Goal: Browse casually: Explore the website without a specific task or goal

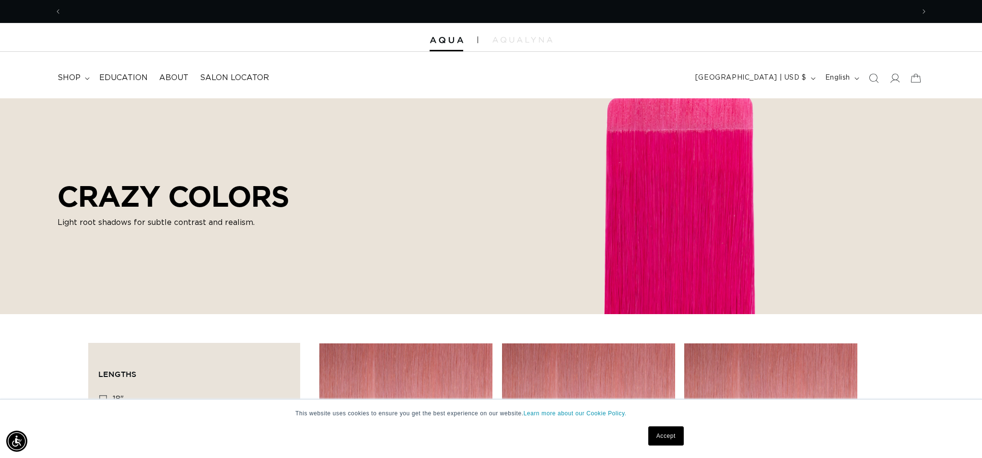
scroll to position [0, 853]
click at [855, 267] on div "CRAZY COLORS Light root shadows for subtle contrast and realism." at bounding box center [491, 206] width 982 height 216
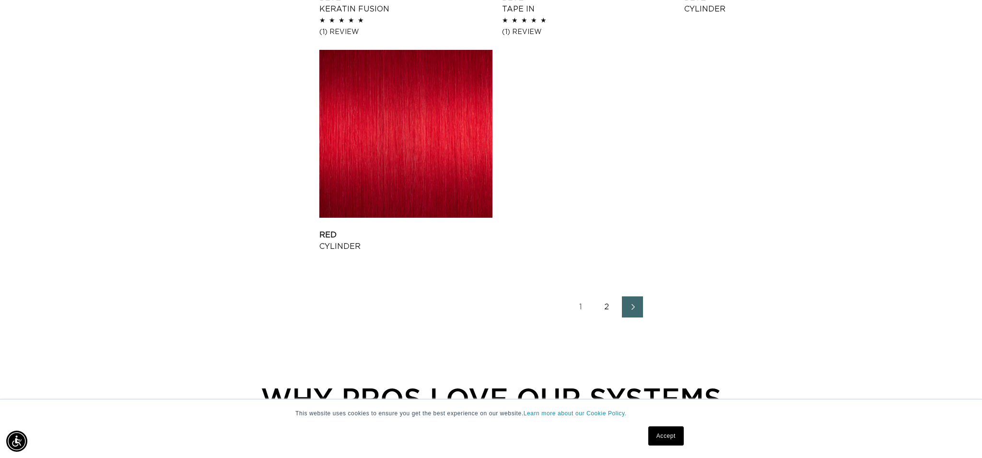
scroll to position [1501, 0]
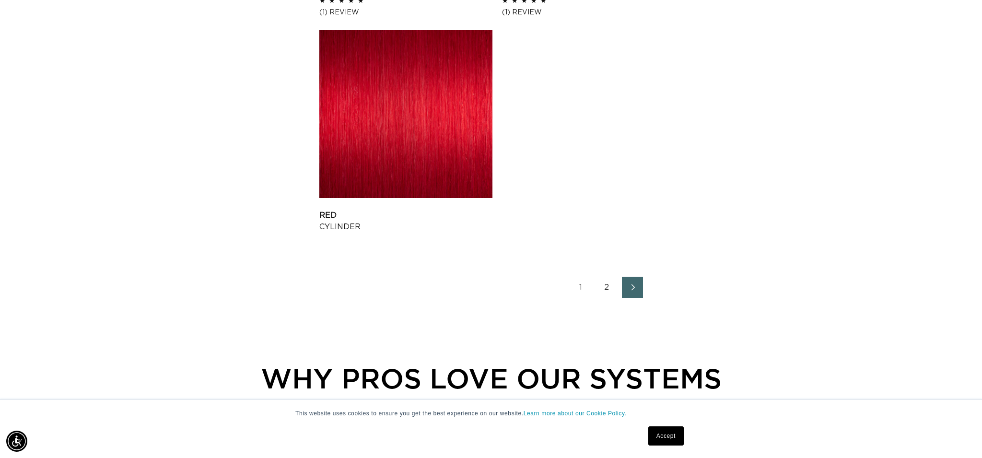
click at [640, 284] on link "Next page" at bounding box center [632, 287] width 21 height 21
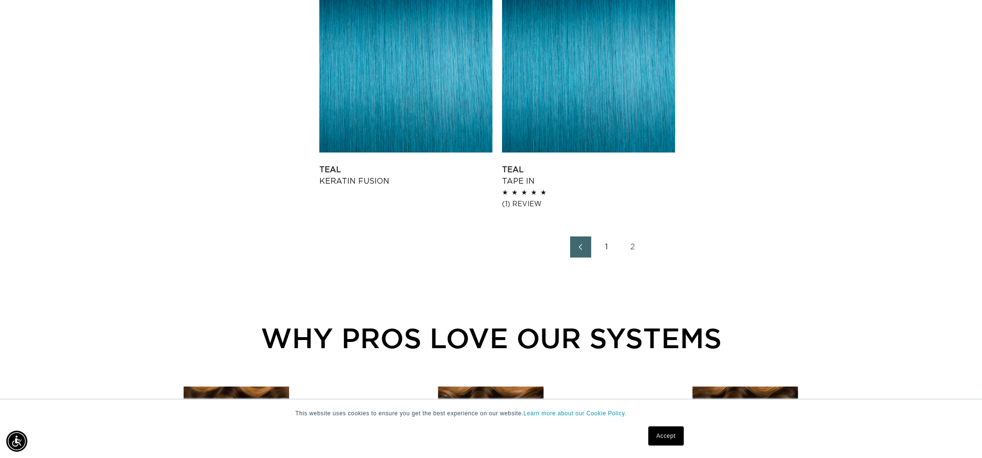
scroll to position [0, 853]
click at [584, 246] on icon "Previous page" at bounding box center [580, 247] width 12 height 7
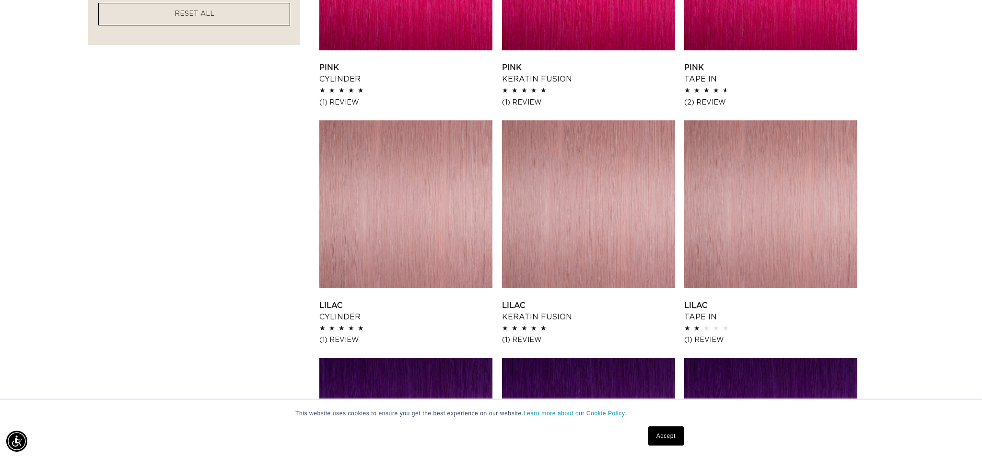
scroll to position [687, 0]
